Goal: Task Accomplishment & Management: Use online tool/utility

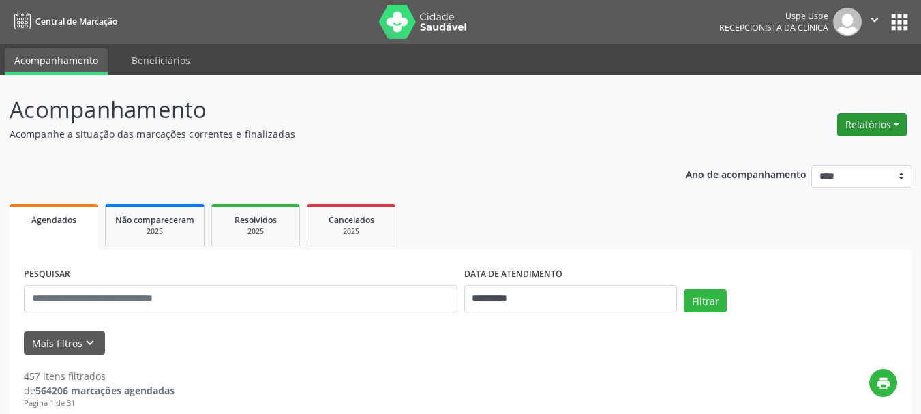
drag, startPoint x: 839, startPoint y: 110, endPoint x: 849, endPoint y: 125, distance: 18.1
click at [842, 115] on div "Relatórios Agendamentos Procedimentos realizados" at bounding box center [871, 124] width 79 height 33
drag, startPoint x: 849, startPoint y: 125, endPoint x: 833, endPoint y: 147, distance: 27.4
click at [848, 125] on button "Relatórios" at bounding box center [872, 124] width 70 height 23
click at [831, 147] on link "Agendamentos" at bounding box center [834, 153] width 147 height 19
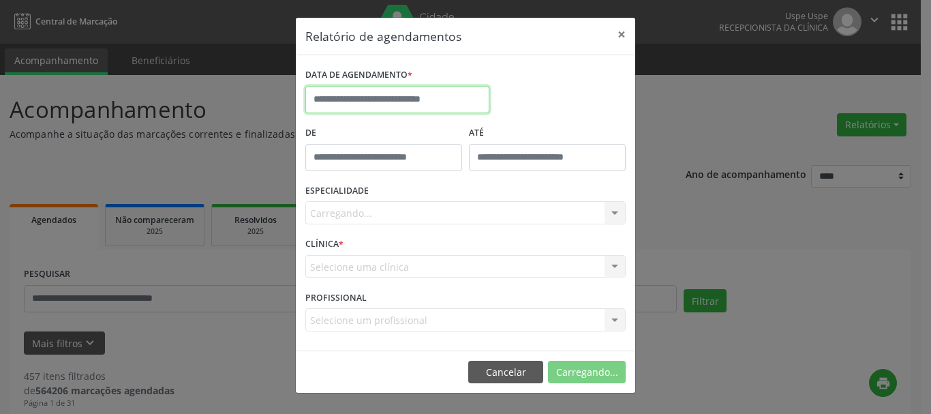
drag, startPoint x: 403, startPoint y: 100, endPoint x: 404, endPoint y: 129, distance: 28.6
click at [404, 100] on input "text" at bounding box center [397, 99] width 184 height 27
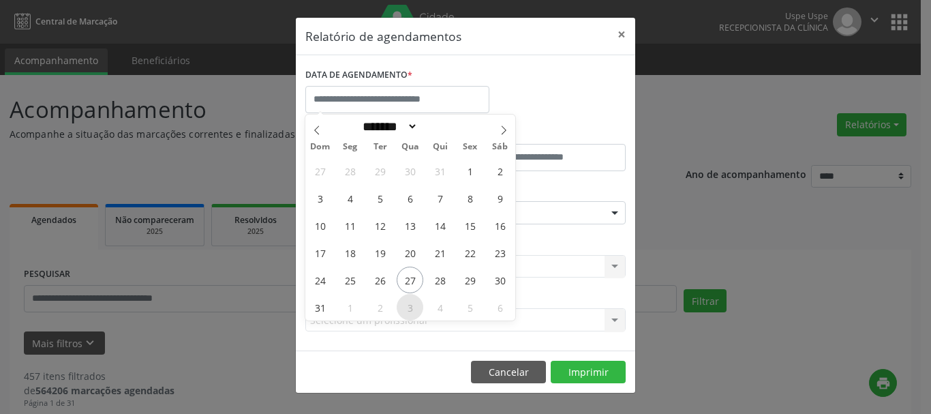
click at [415, 305] on span "3" at bounding box center [410, 307] width 27 height 27
type input "**********"
click at [415, 305] on span "3" at bounding box center [410, 307] width 27 height 27
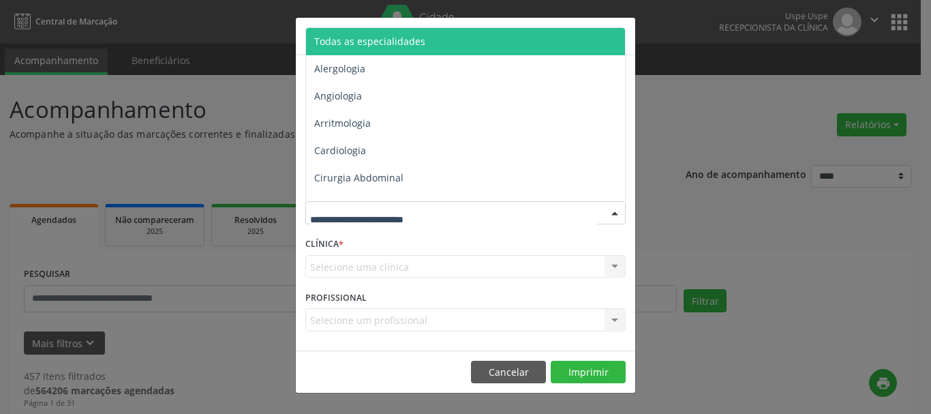
click at [392, 33] on span "Todas as especialidades" at bounding box center [466, 41] width 321 height 27
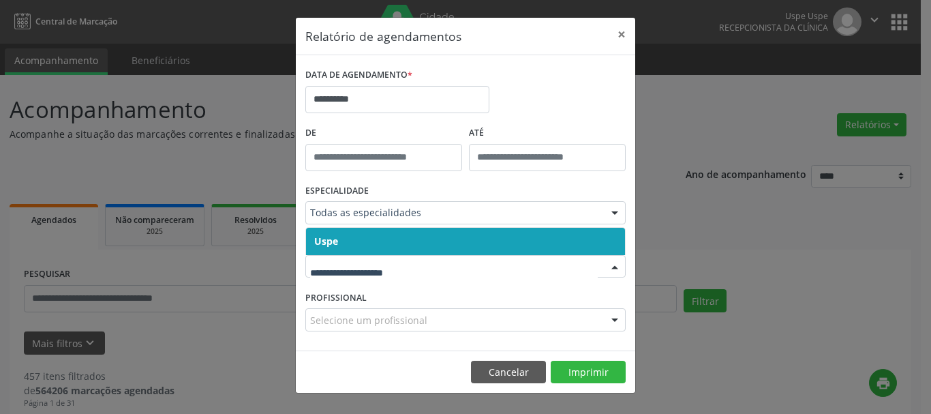
click at [325, 275] on div at bounding box center [465, 266] width 320 height 23
click at [326, 240] on span "Uspe" at bounding box center [326, 240] width 24 height 13
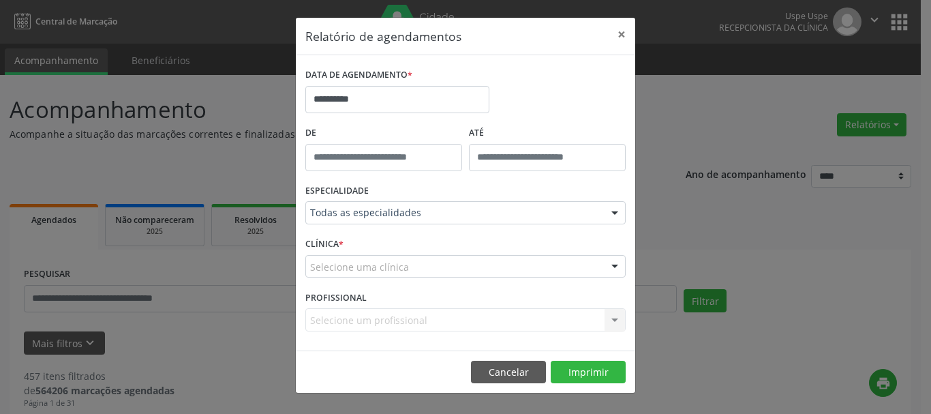
click at [326, 240] on span "Uspe" at bounding box center [325, 240] width 23 height 13
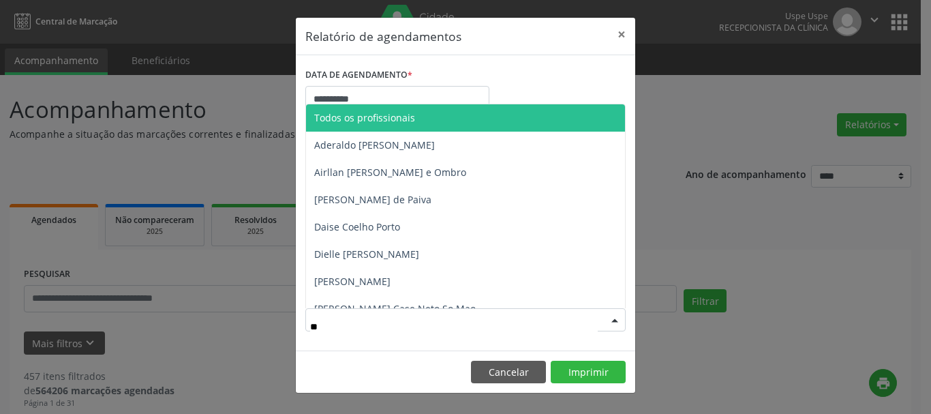
type input "***"
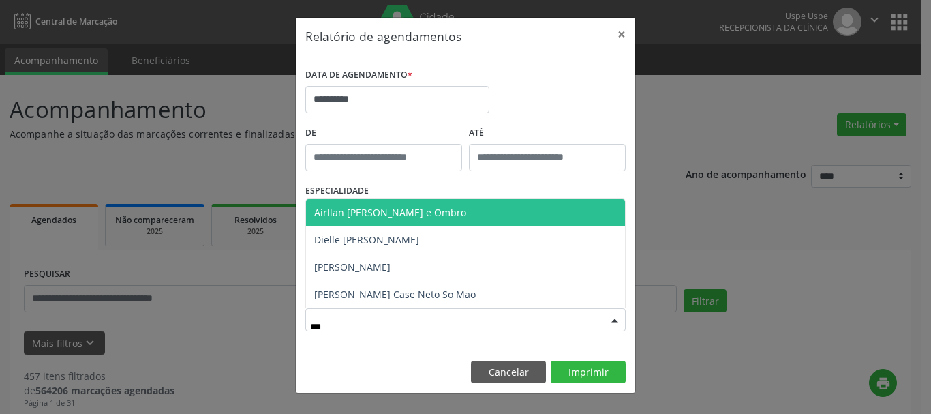
click at [397, 222] on span "Airllan [PERSON_NAME] e Ombro" at bounding box center [465, 212] width 319 height 27
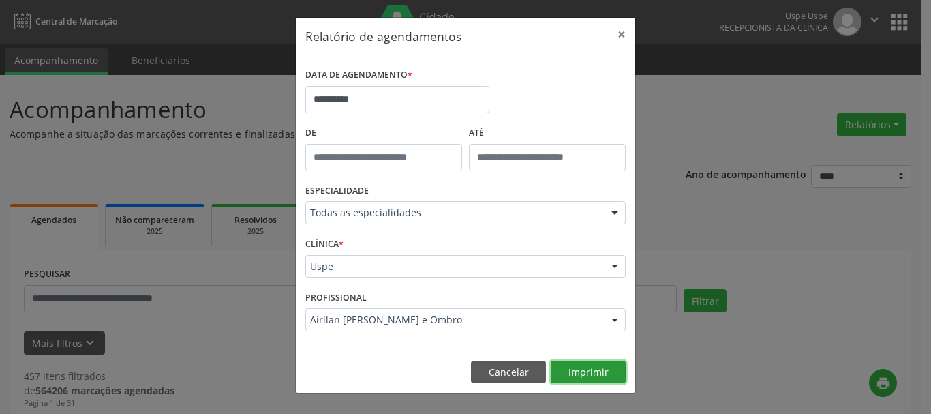
click at [605, 375] on button "Imprimir" at bounding box center [588, 371] width 75 height 23
click at [574, 364] on button "Imprimir" at bounding box center [588, 371] width 75 height 23
